Goal: Transaction & Acquisition: Purchase product/service

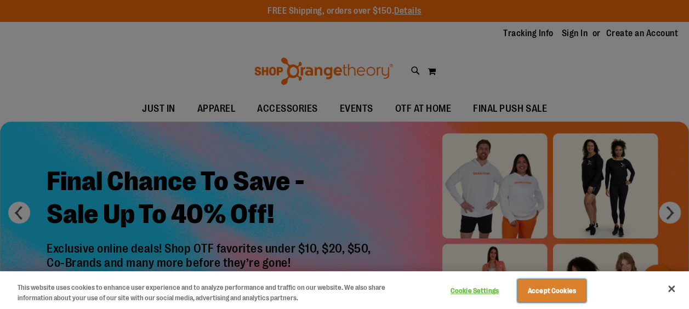
drag, startPoint x: 558, startPoint y: 288, endPoint x: 536, endPoint y: 279, distance: 23.4
click at [558, 288] on button "Accept Cookies" at bounding box center [551, 290] width 68 height 23
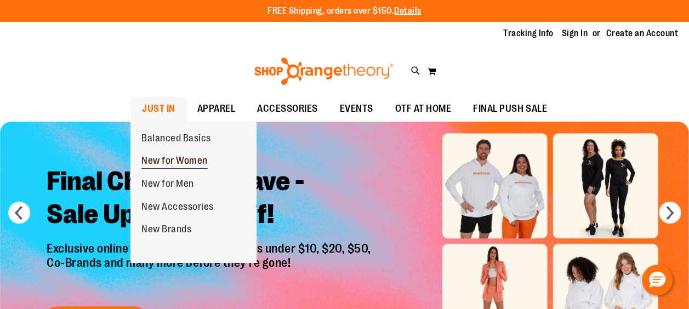
click at [167, 163] on span "New for Women" at bounding box center [174, 162] width 66 height 14
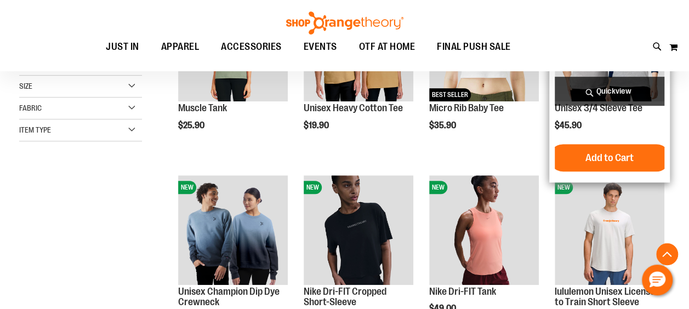
scroll to position [329, 0]
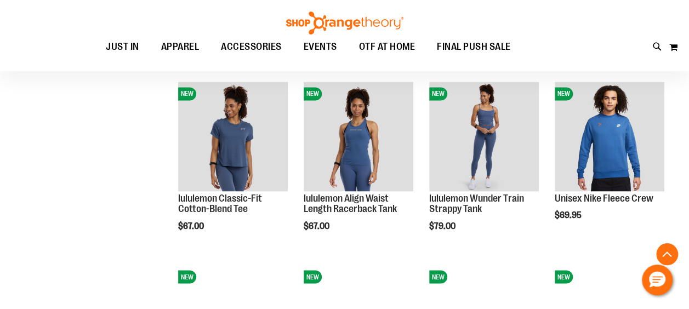
scroll to position [877, 0]
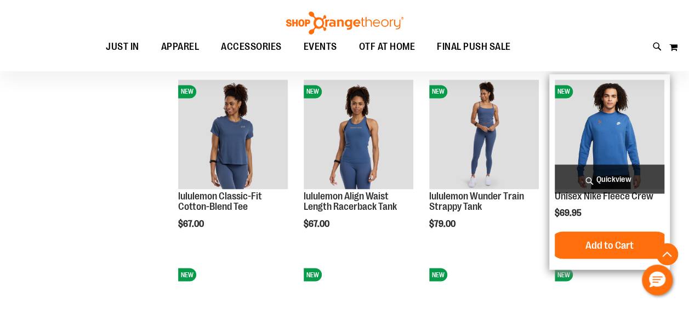
click at [623, 123] on img "product" at bounding box center [610, 134] width 110 height 110
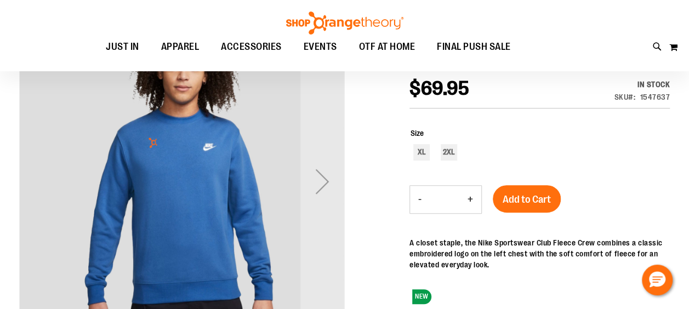
scroll to position [164, 0]
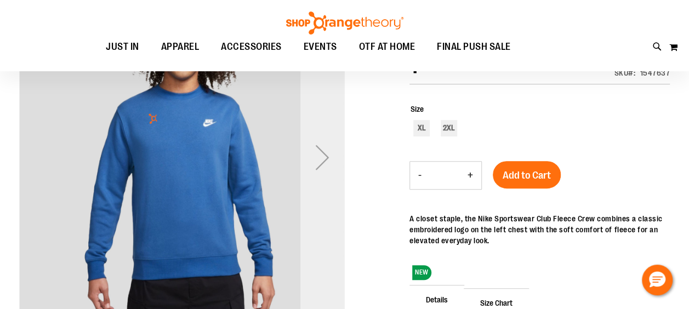
click at [317, 161] on div "Next" at bounding box center [322, 157] width 44 height 44
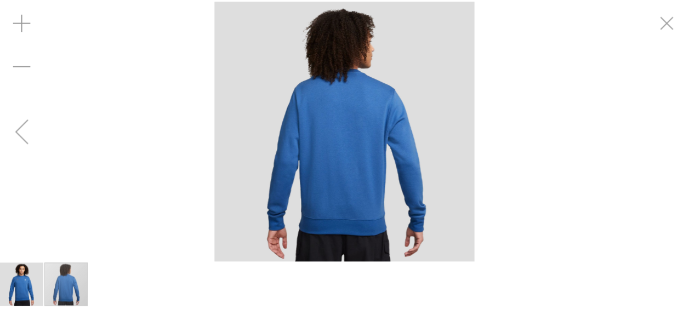
scroll to position [164, 0]
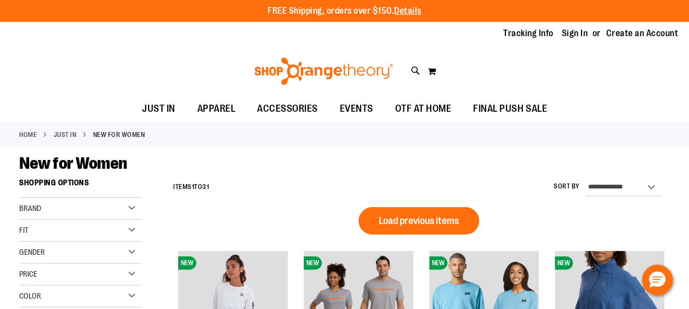
scroll to position [721, 0]
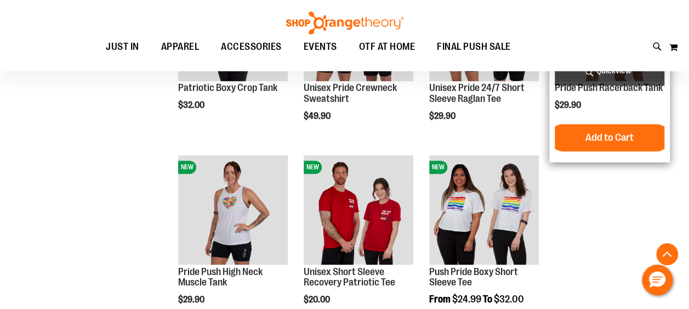
scroll to position [831, 0]
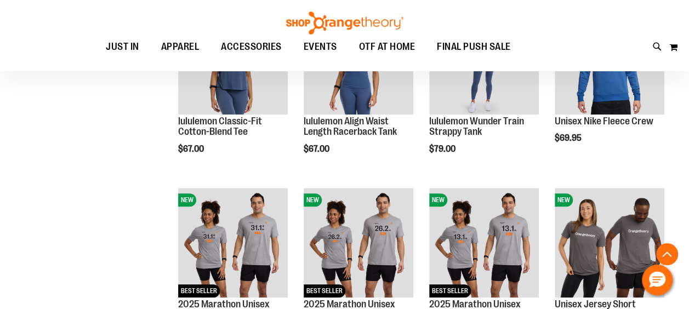
scroll to position [228, 0]
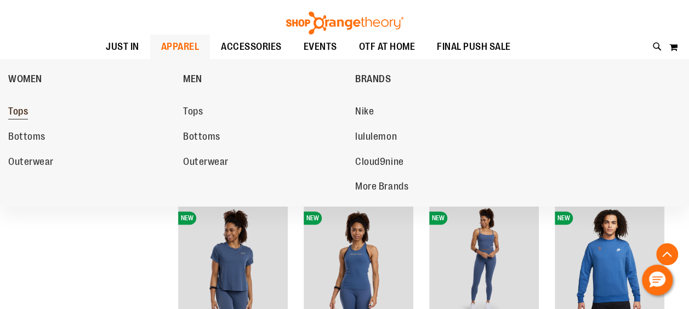
click at [28, 111] on link "Tops" at bounding box center [90, 112] width 164 height 20
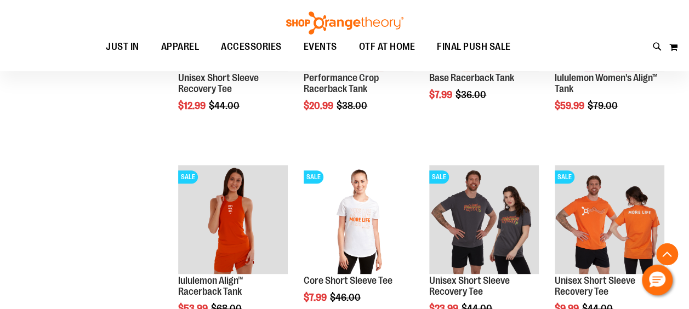
scroll to position [547, 0]
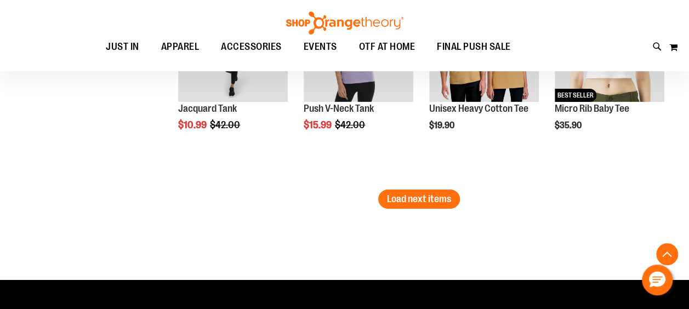
scroll to position [1752, 0]
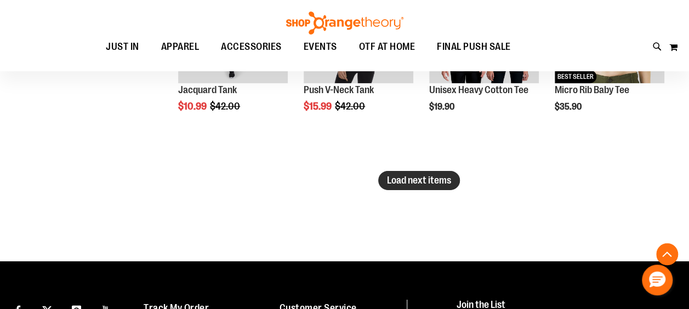
click at [406, 181] on span "Load next items" at bounding box center [419, 180] width 64 height 11
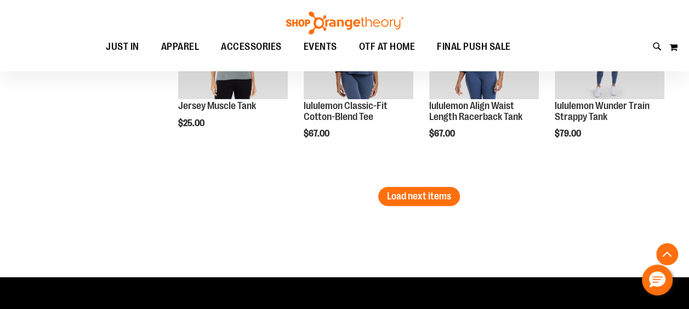
scroll to position [2355, 0]
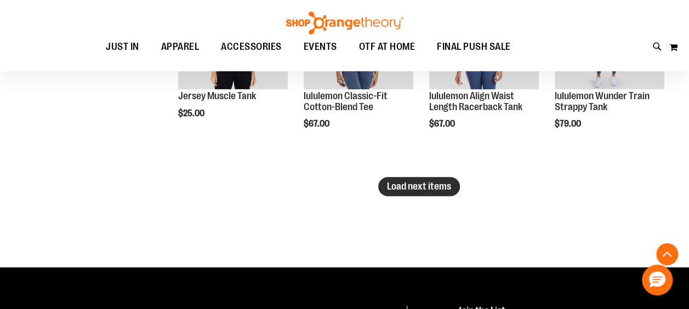
click at [410, 181] on span "Load next items" at bounding box center [419, 186] width 64 height 11
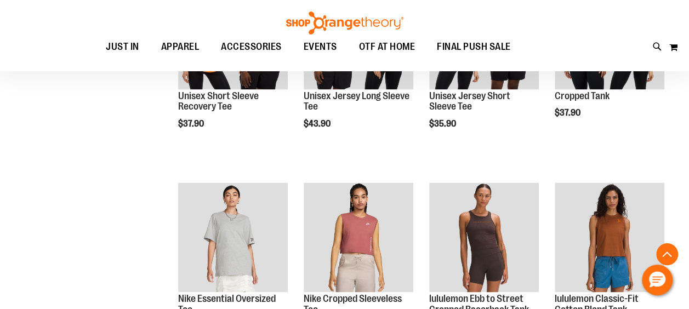
scroll to position [2848, 0]
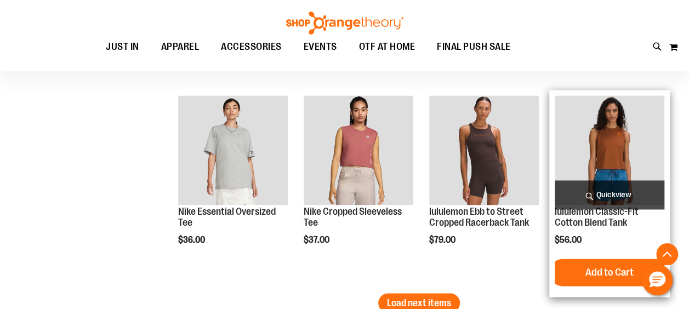
click at [598, 145] on img "product" at bounding box center [610, 150] width 110 height 110
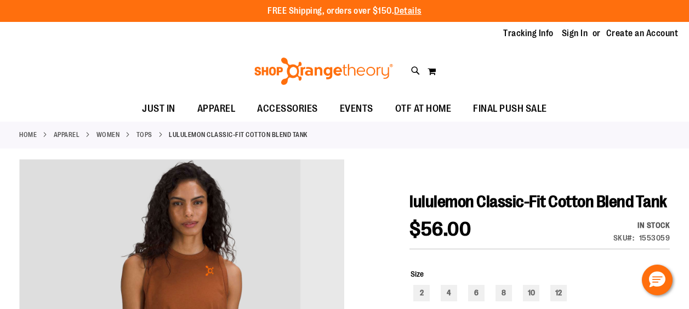
scroll to position [164, 0]
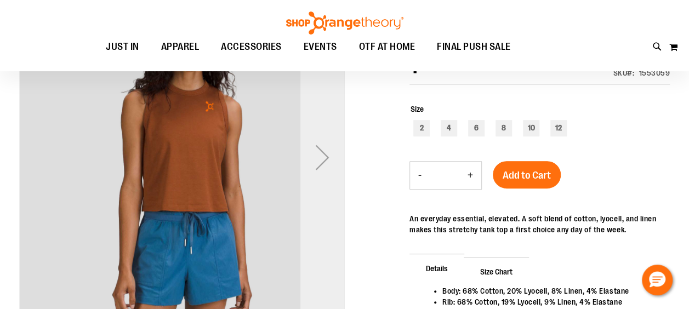
click at [320, 153] on div "Next" at bounding box center [322, 157] width 44 height 44
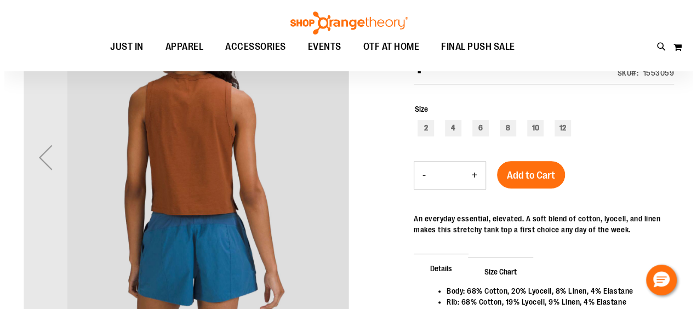
scroll to position [0, 0]
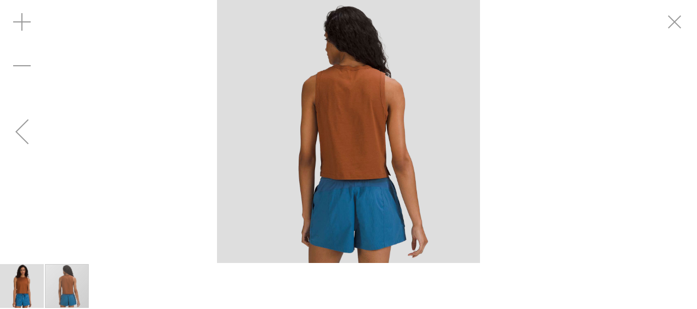
click at [29, 284] on img "image 1 of 2" at bounding box center [22, 286] width 44 height 44
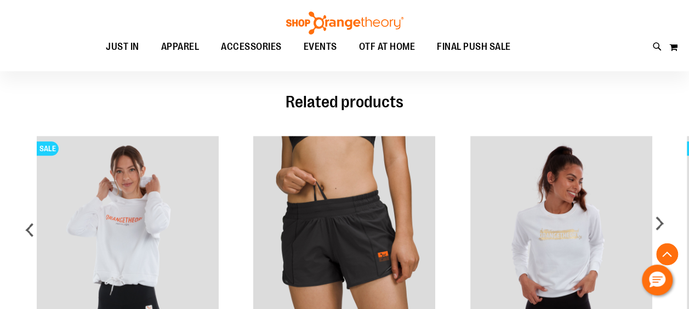
scroll to position [602, 0]
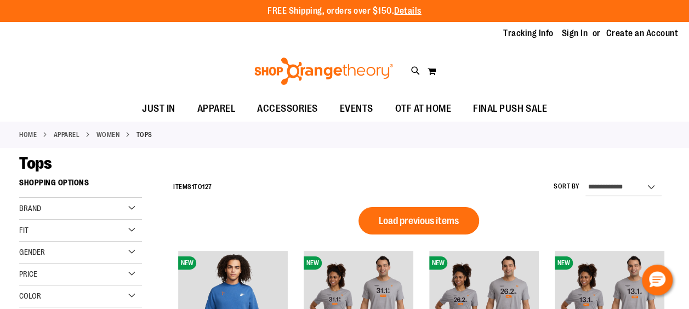
scroll to position [816, 0]
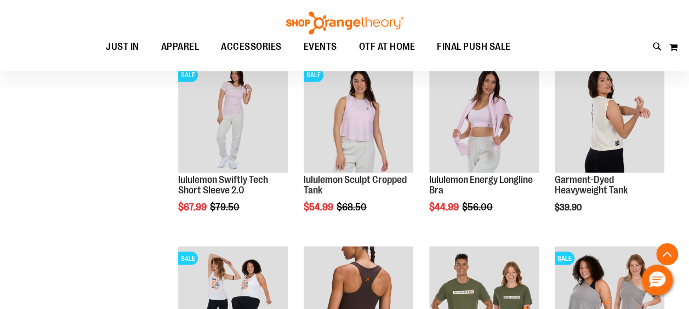
scroll to position [873, 0]
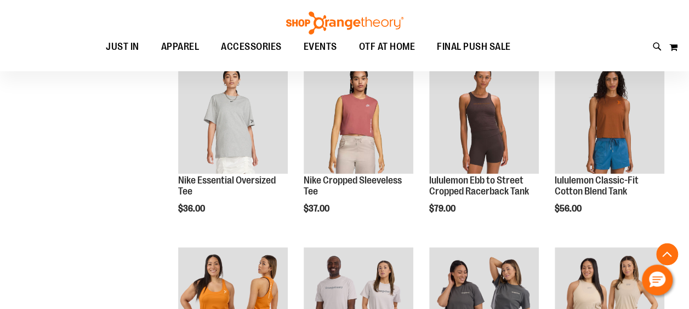
scroll to position [489, 0]
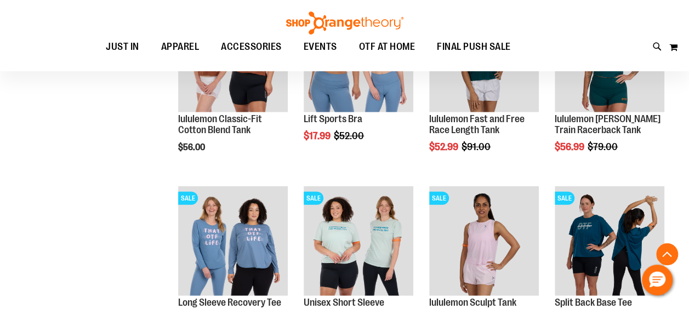
scroll to position [1366, 0]
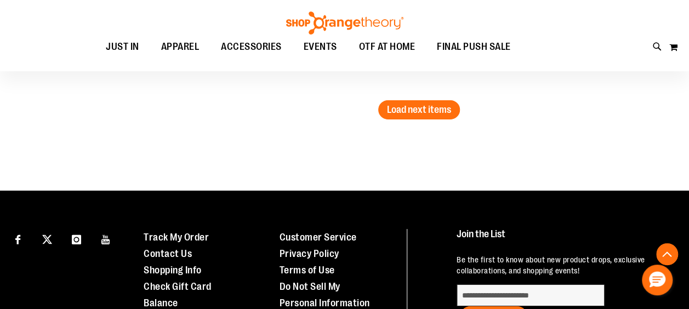
scroll to position [1804, 0]
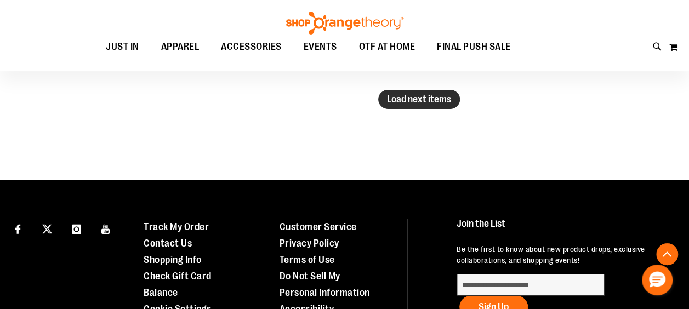
click at [431, 98] on span "Load next items" at bounding box center [419, 99] width 64 height 11
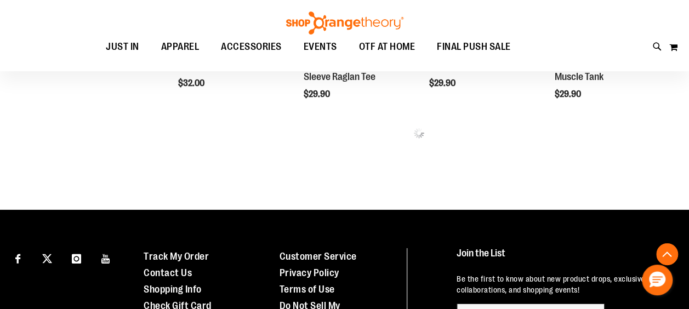
scroll to position [1750, 0]
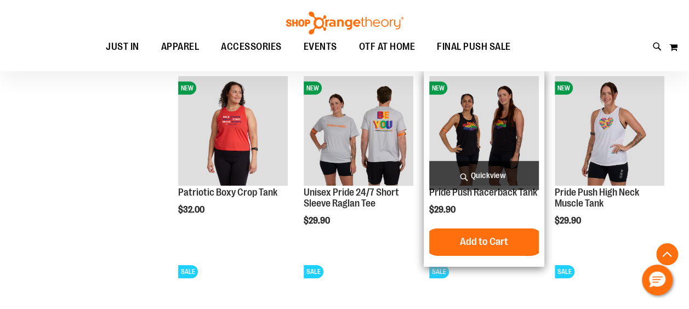
scroll to position [1750, 0]
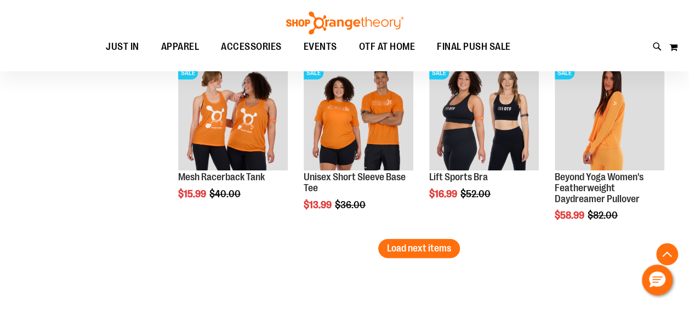
scroll to position [2243, 0]
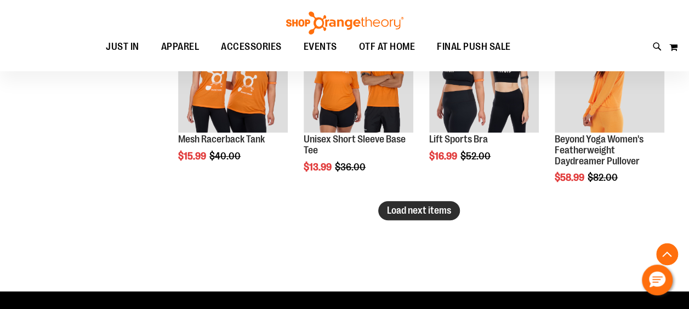
click at [431, 208] on span "Load next items" at bounding box center [419, 210] width 64 height 11
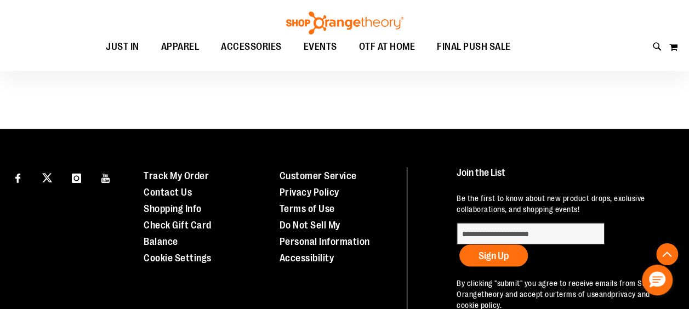
scroll to position [2736, 0]
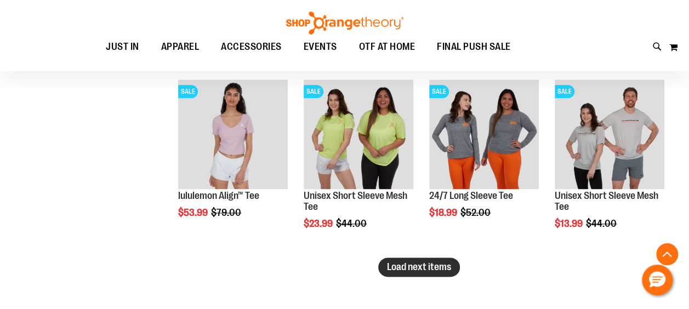
click at [448, 271] on span "Load next items" at bounding box center [419, 266] width 64 height 11
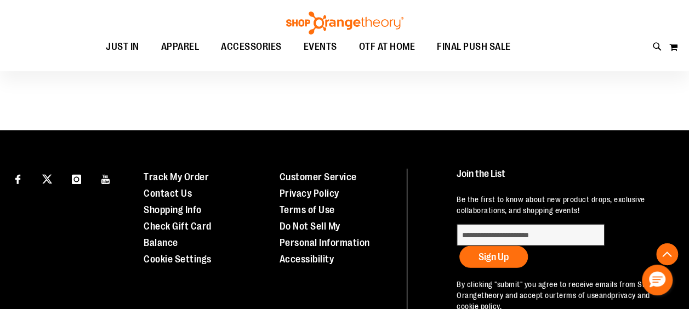
scroll to position [3339, 0]
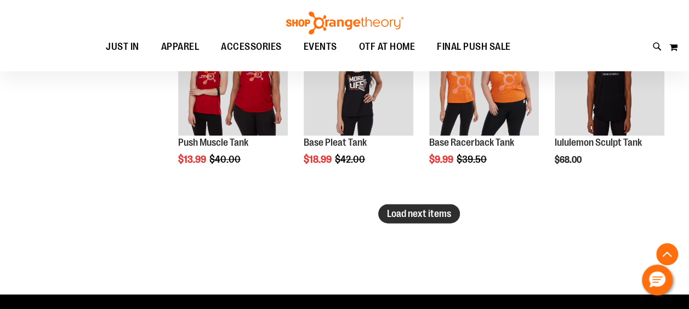
click at [437, 213] on span "Load next items" at bounding box center [419, 213] width 64 height 11
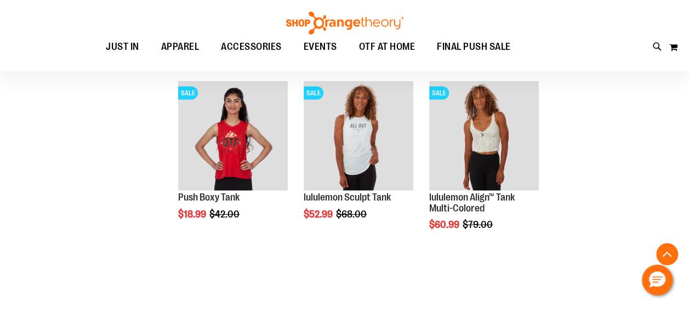
scroll to position [3668, 0]
